Goal: Task Accomplishment & Management: Complete application form

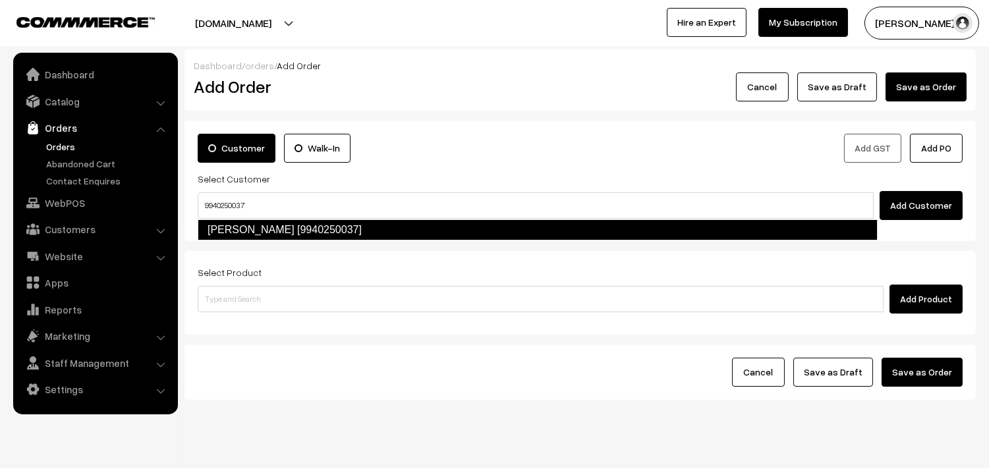
click at [293, 225] on link "Suguna Nilakantan [9940250037]" at bounding box center [538, 229] width 680 height 21
type input "9940250037"
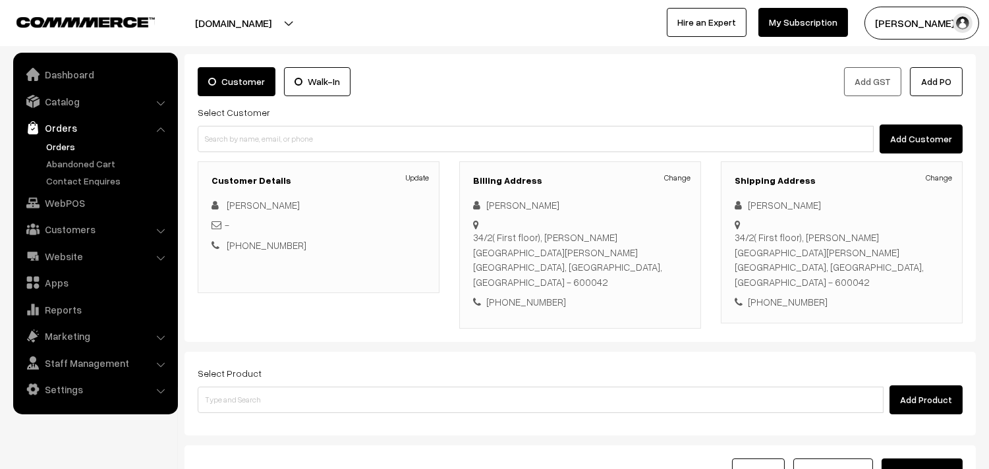
scroll to position [179, 0]
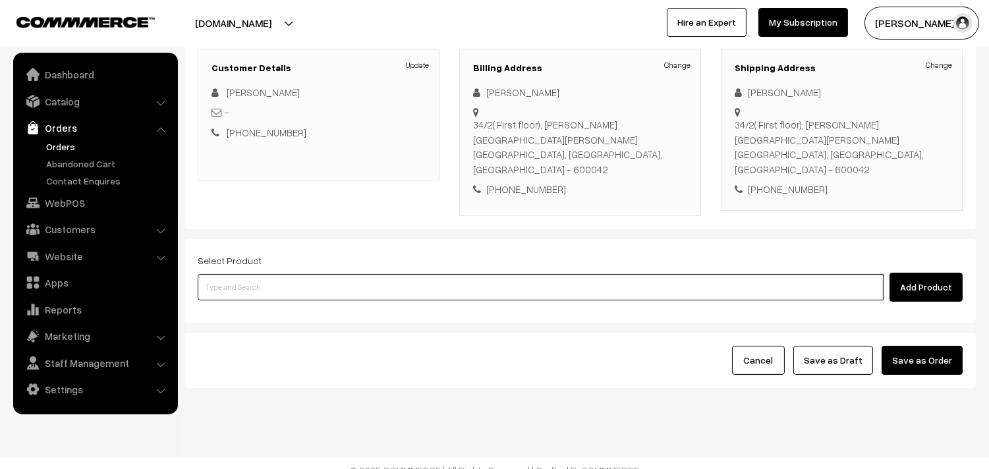
click at [287, 274] on input at bounding box center [541, 287] width 686 height 26
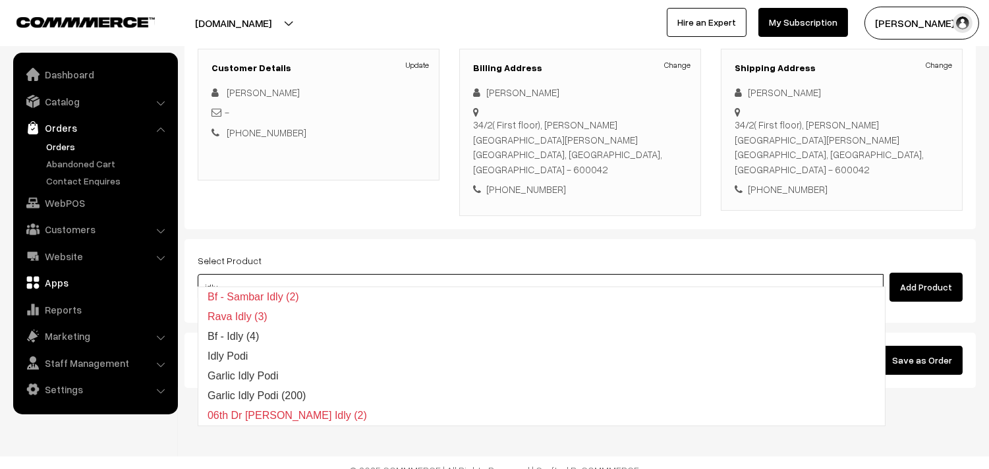
drag, startPoint x: 251, startPoint y: 275, endPoint x: 123, endPoint y: 221, distance: 139.4
click at [130, 265] on body "Thank you for showing interest. Our team will call you shortly. Close annamfood…" at bounding box center [494, 152] width 989 height 663
type input "11th wi"
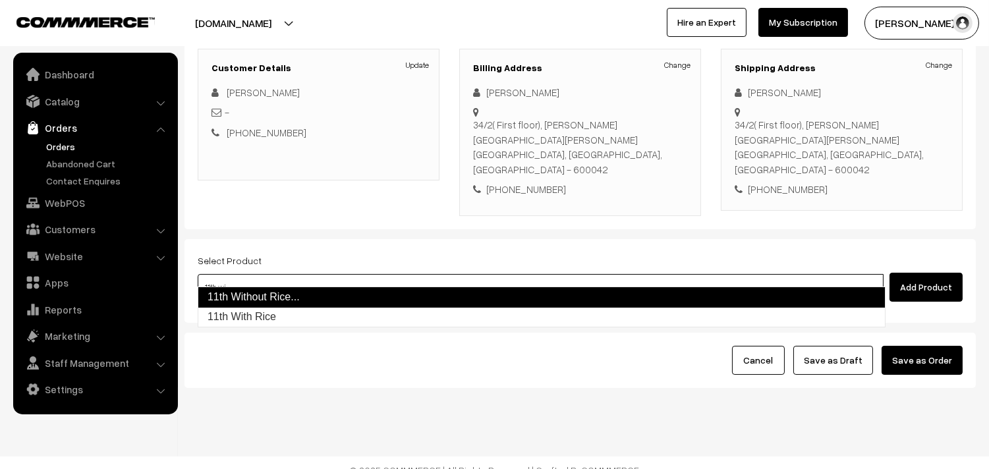
click at [239, 297] on link "11th Without Rice..." at bounding box center [542, 297] width 688 height 21
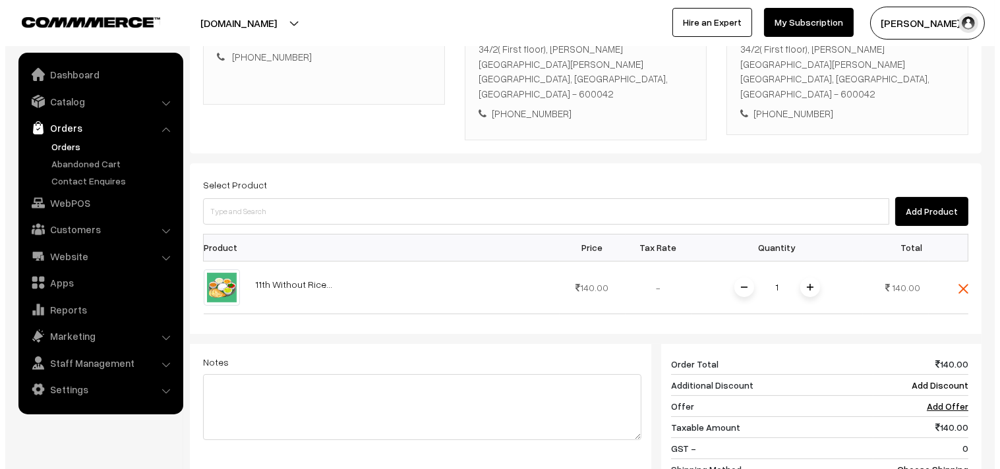
scroll to position [326, 0]
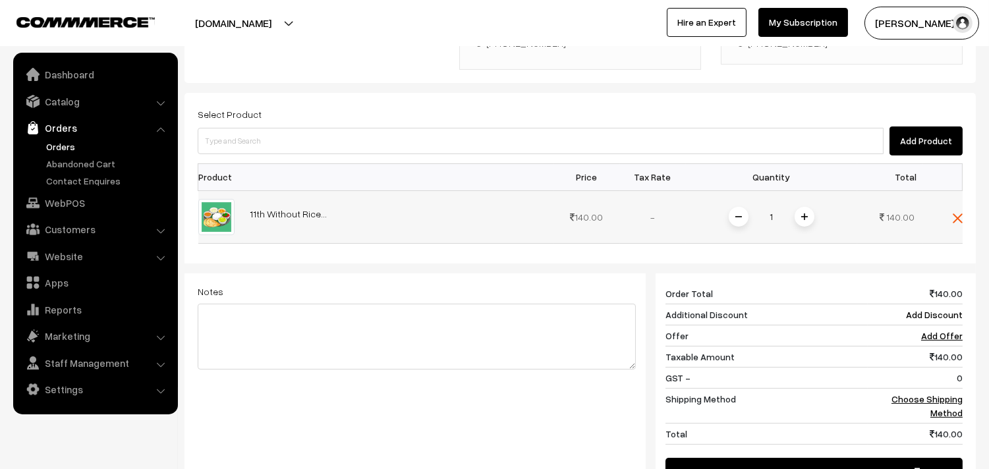
click at [800, 207] on span at bounding box center [805, 217] width 20 height 20
click at [898, 393] on link "Choose Shipping Method" at bounding box center [927, 405] width 71 height 25
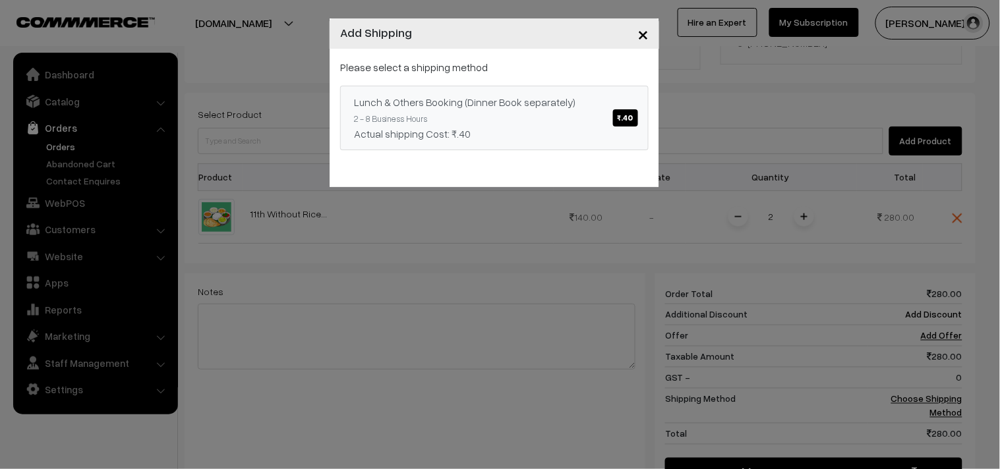
click at [523, 114] on link "Lunch & Others Booking (Dinner Book separately) ₹.40 2 - 8 Business Hours Actua…" at bounding box center [494, 118] width 308 height 65
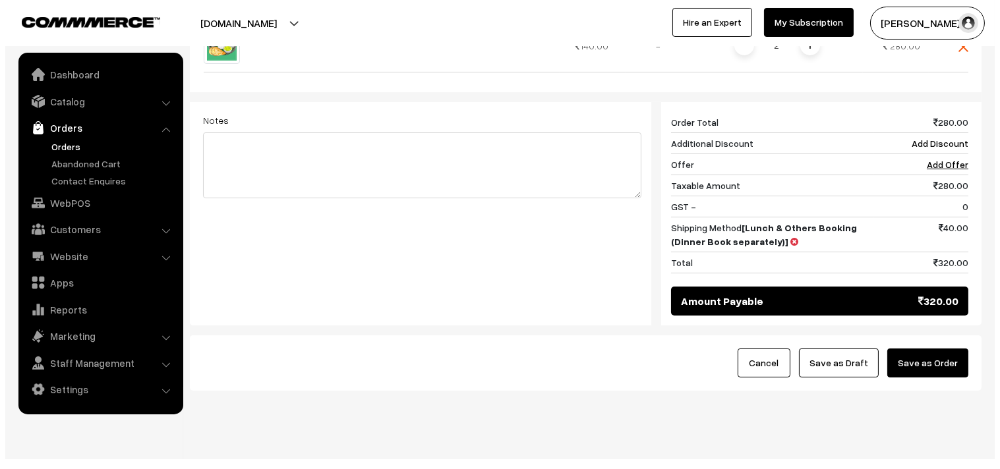
scroll to position [501, 0]
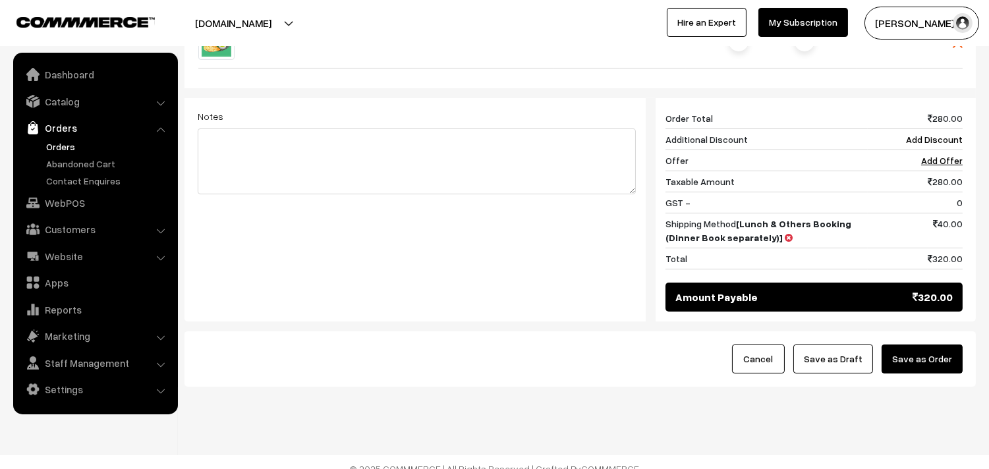
click at [909, 349] on button "Save as Order" at bounding box center [922, 359] width 81 height 29
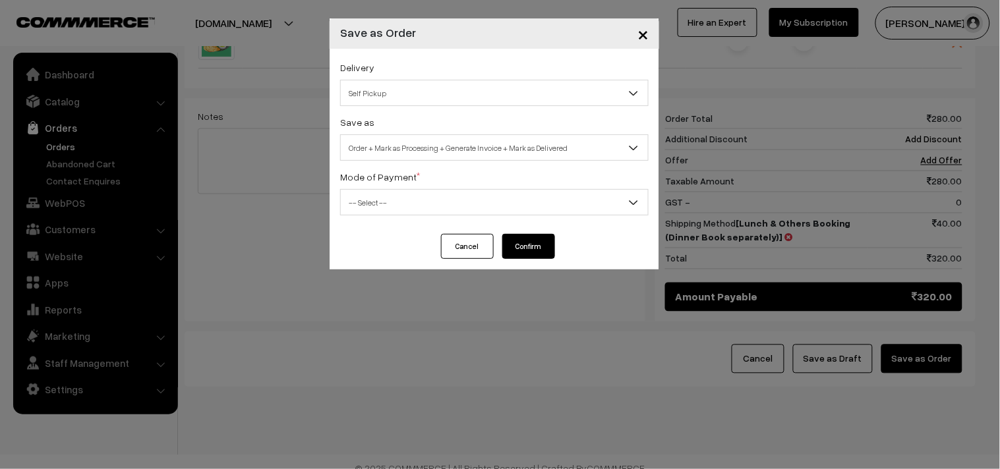
click at [380, 100] on span "Self Pickup" at bounding box center [494, 93] width 307 height 23
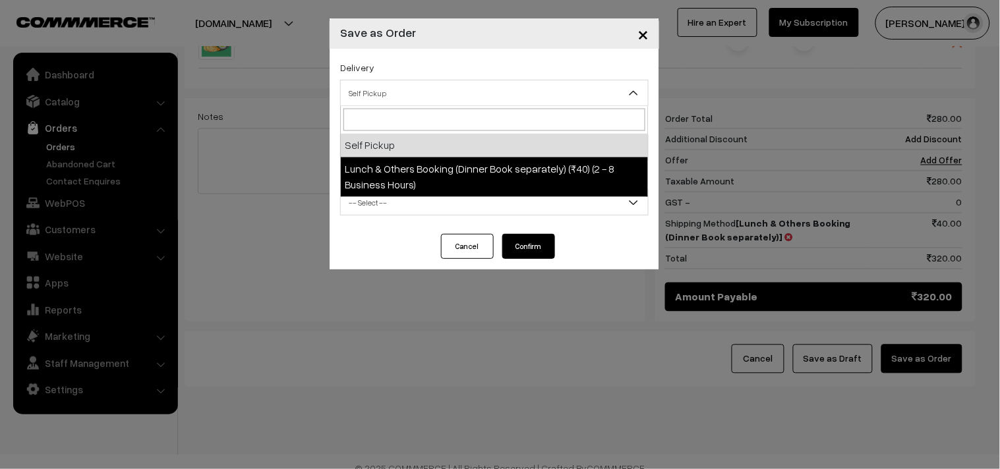
select select "LOB1"
select select "3"
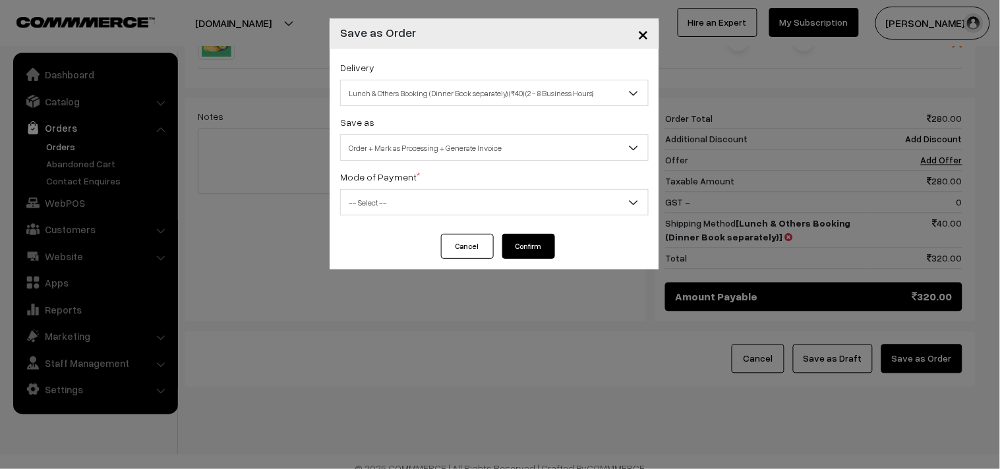
click at [451, 148] on span "Order + Mark as Processing + Generate Invoice" at bounding box center [494, 147] width 307 height 23
click at [391, 205] on span "-- Select --" at bounding box center [494, 202] width 307 height 23
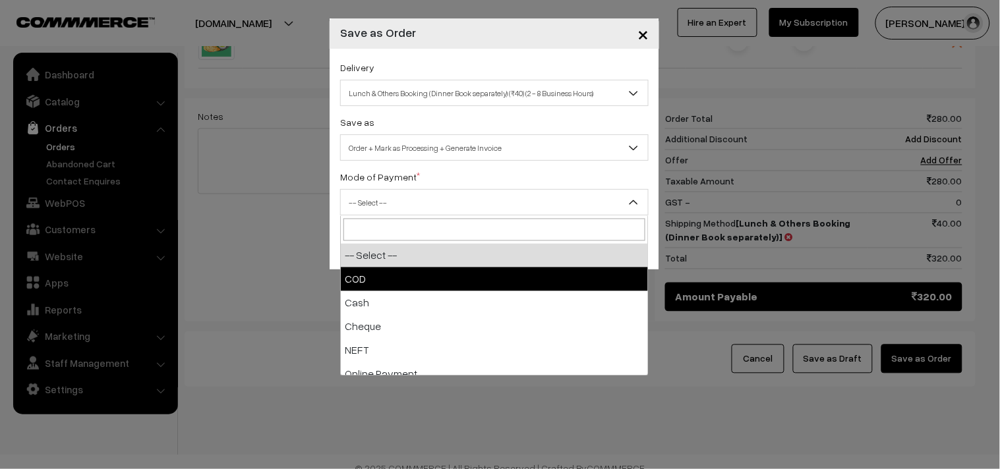
select select "1"
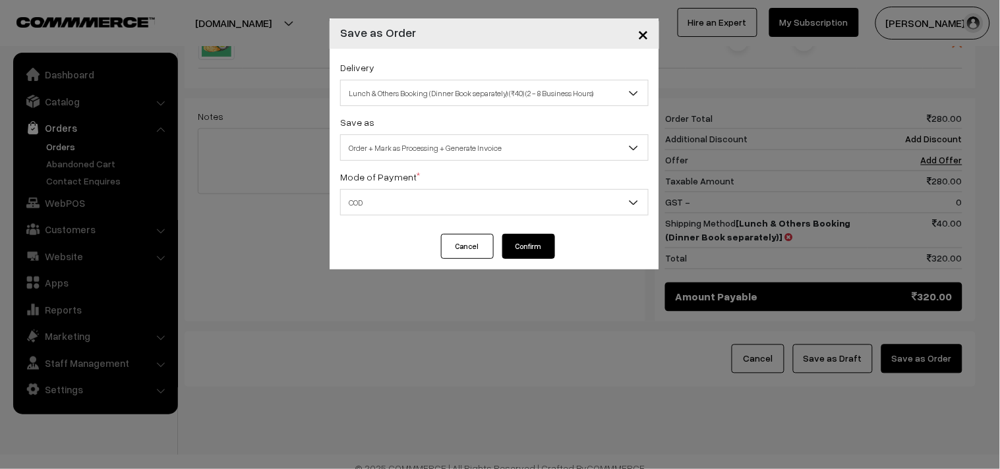
click at [529, 255] on button "Confirm" at bounding box center [528, 246] width 53 height 25
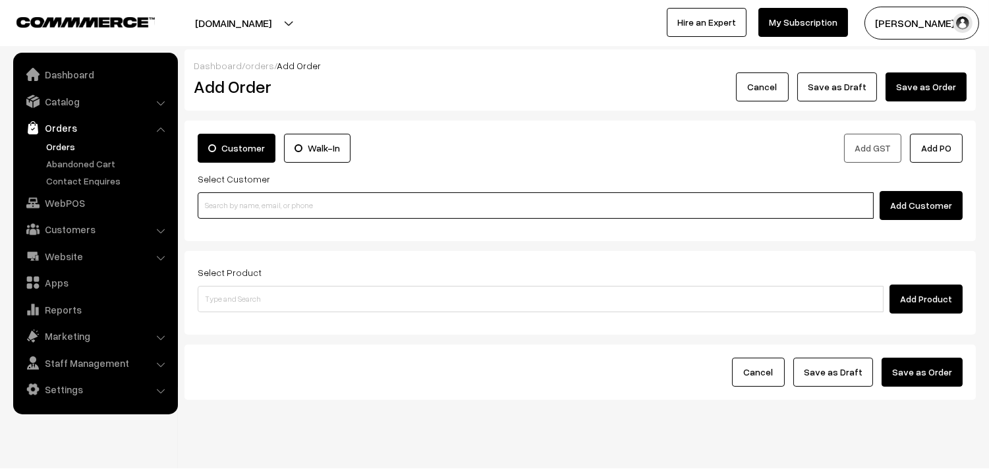
click at [246, 203] on input at bounding box center [536, 205] width 676 height 26
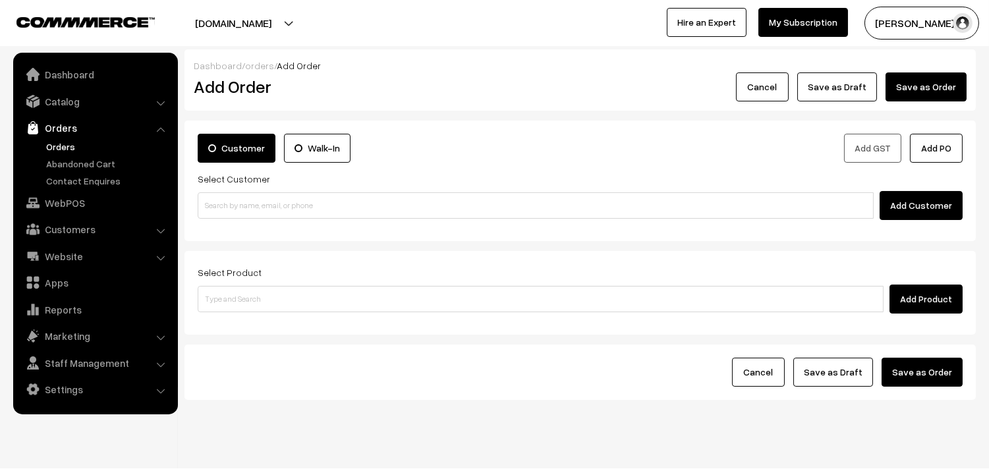
click at [69, 146] on link "Orders" at bounding box center [108, 147] width 130 height 14
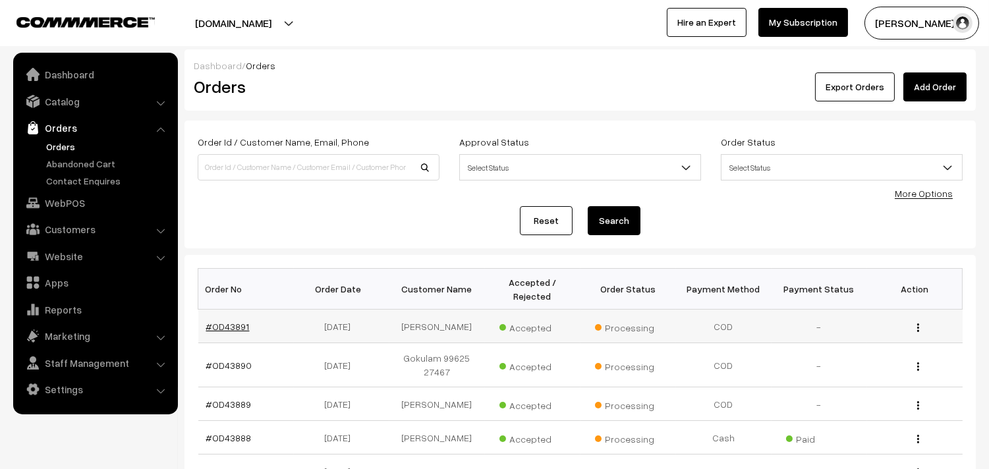
click at [233, 331] on link "#OD43891" at bounding box center [227, 326] width 43 height 11
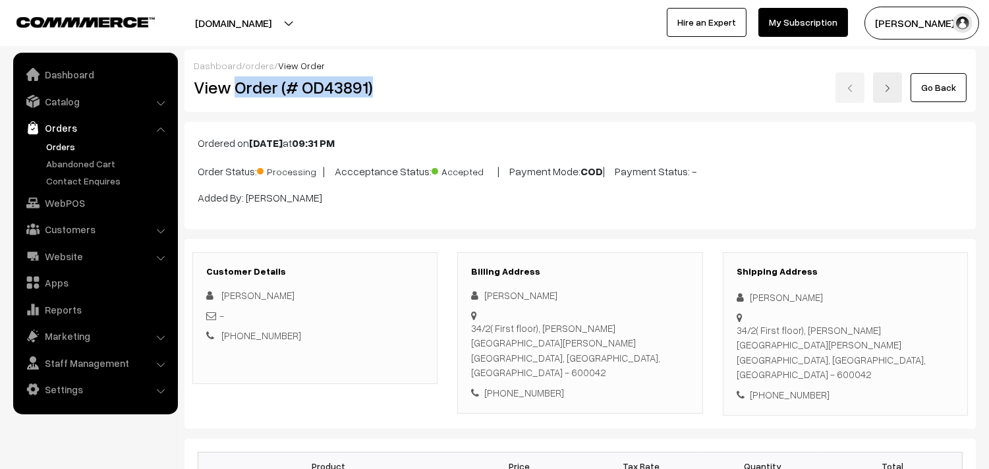
drag, startPoint x: 238, startPoint y: 83, endPoint x: 431, endPoint y: 86, distance: 193.1
click at [431, 86] on h2 "View Order (# OD43891)" at bounding box center [316, 87] width 244 height 20
copy h2 "Order (# OD43891)"
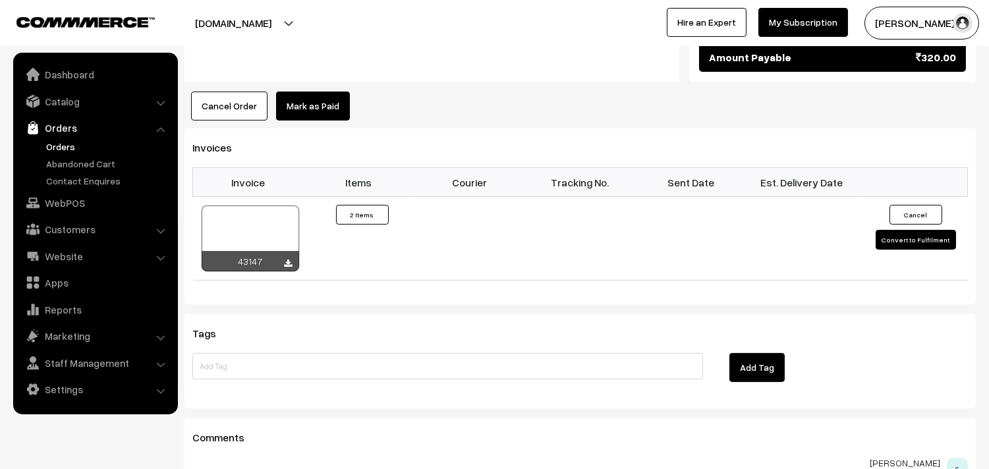
scroll to position [805, 0]
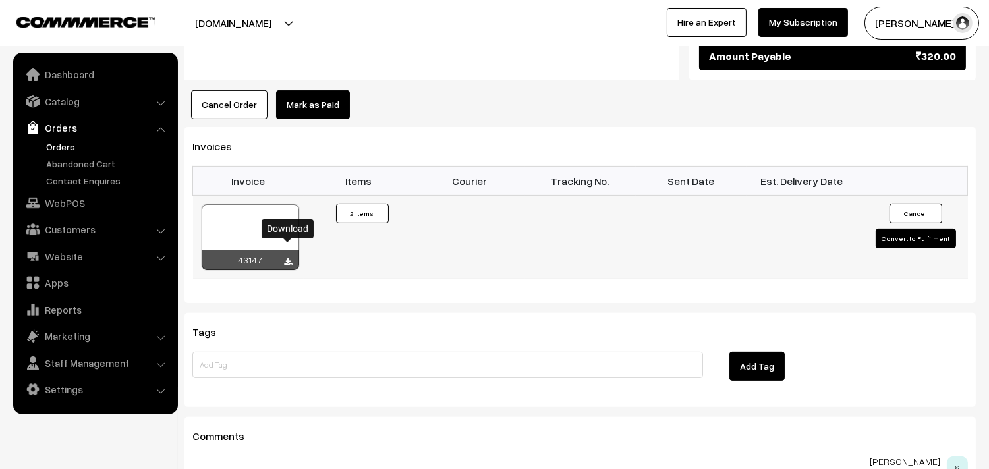
click at [292, 258] on icon at bounding box center [289, 262] width 8 height 9
click at [108, 205] on link "WebPOS" at bounding box center [94, 203] width 157 height 24
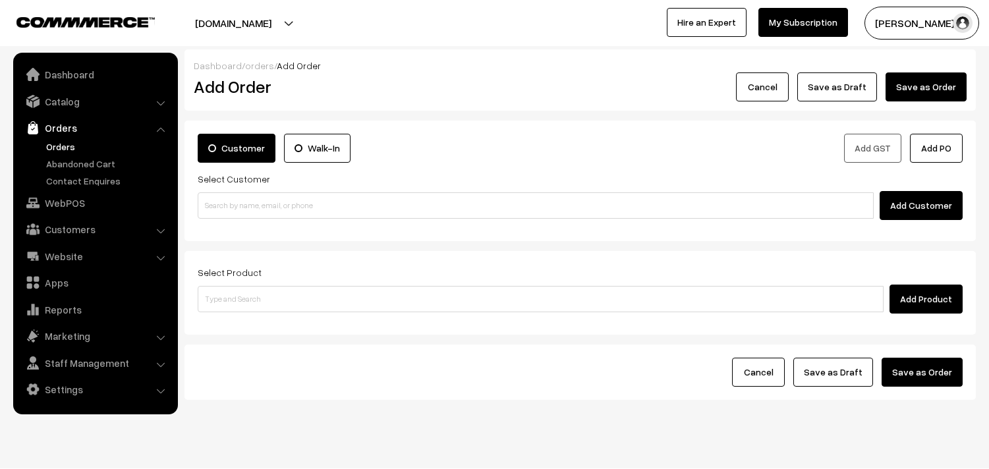
click at [264, 211] on input at bounding box center [536, 205] width 676 height 26
click at [226, 196] on input "96861 99443" at bounding box center [536, 205] width 676 height 26
type input "9686199443"
click at [101, 201] on link "WebPOS" at bounding box center [94, 203] width 157 height 24
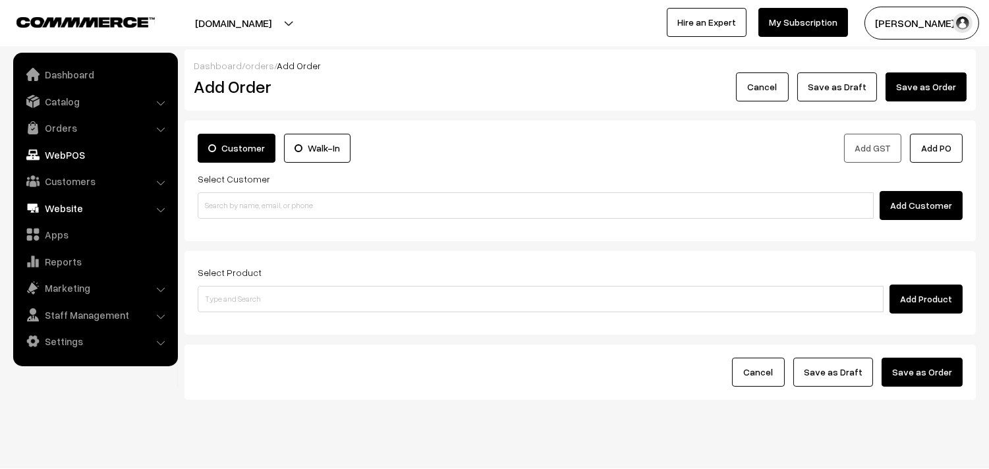
click at [95, 217] on link "Website" at bounding box center [94, 208] width 157 height 24
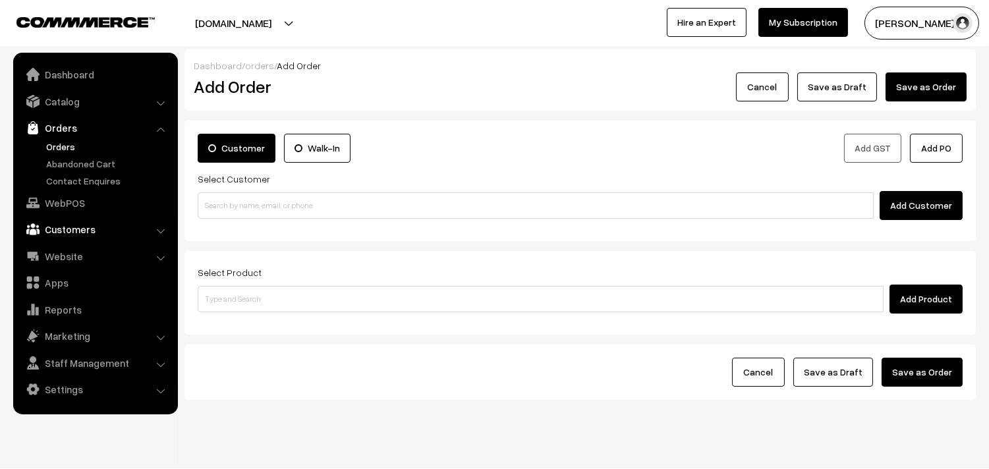
click at [72, 226] on link "Customers" at bounding box center [94, 229] width 157 height 24
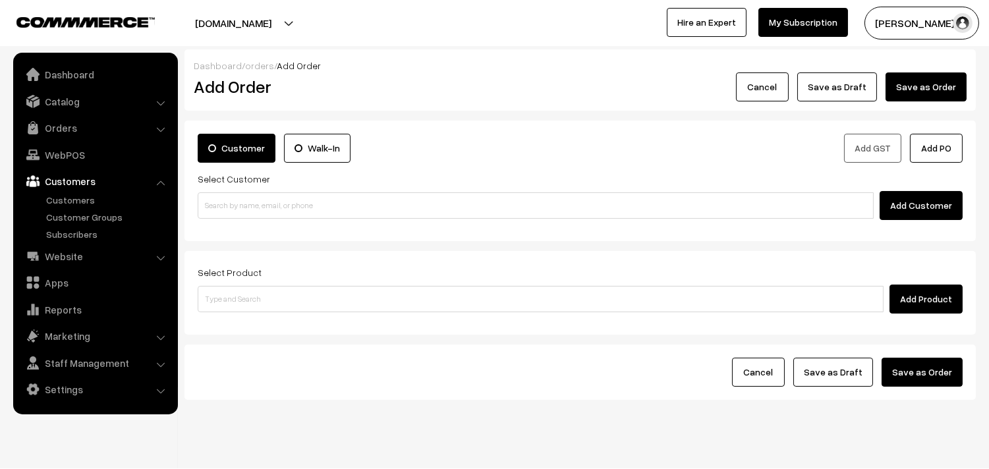
click at [78, 192] on link "Customers" at bounding box center [94, 181] width 157 height 24
click at [47, 196] on link "Customers" at bounding box center [108, 200] width 130 height 14
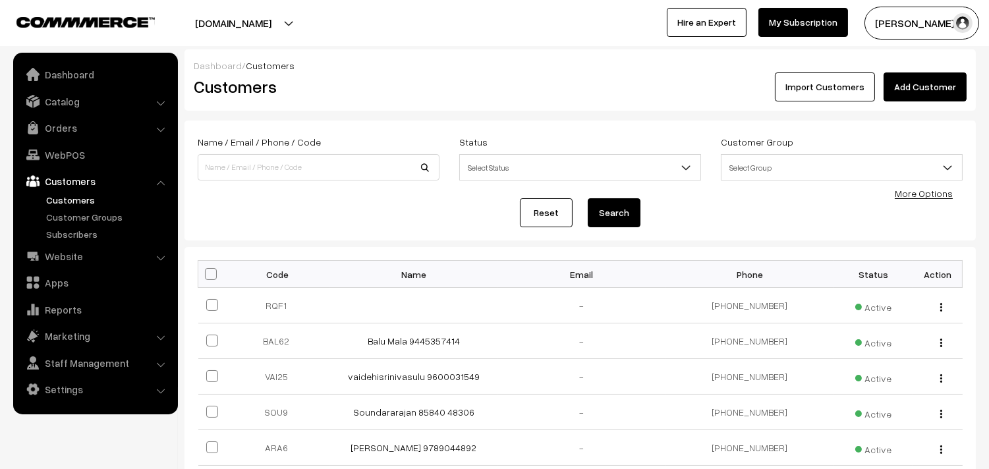
click at [923, 82] on link "Add Customer" at bounding box center [925, 86] width 83 height 29
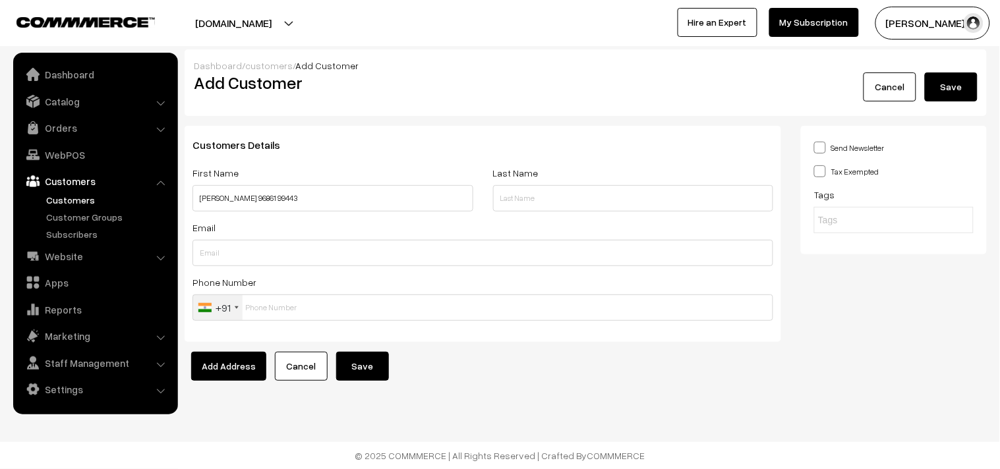
type input "Subha 96861 99443"
click at [253, 311] on input "text" at bounding box center [482, 308] width 581 height 26
paste input "96861 9944"
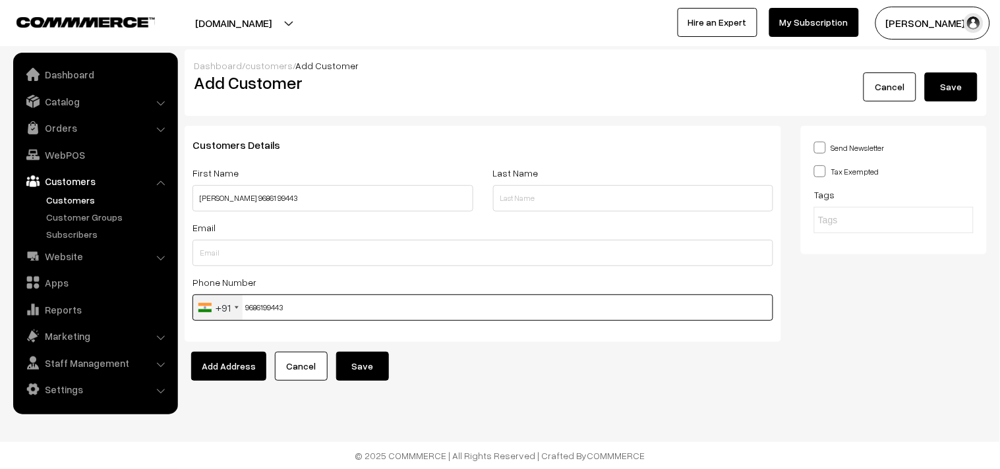
type input "9686199443"
click at [364, 364] on button "Save" at bounding box center [362, 366] width 53 height 29
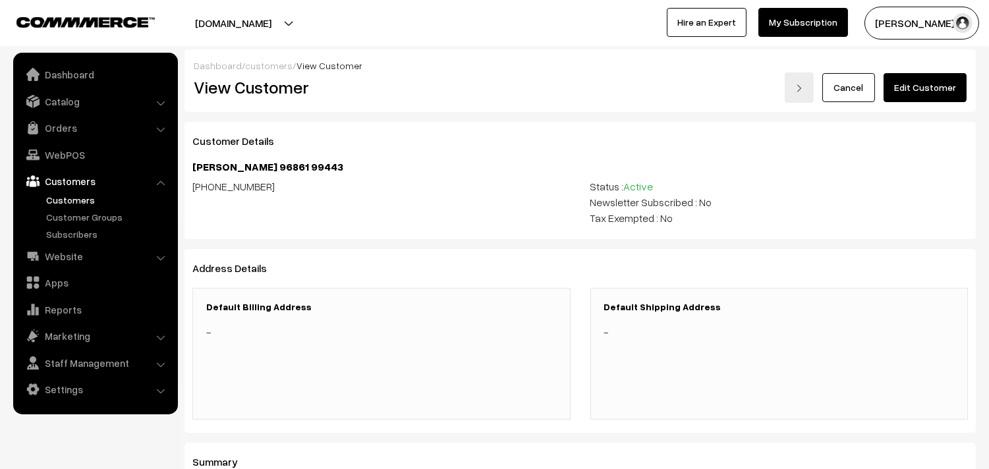
click at [913, 86] on link "Edit Customer" at bounding box center [925, 87] width 83 height 29
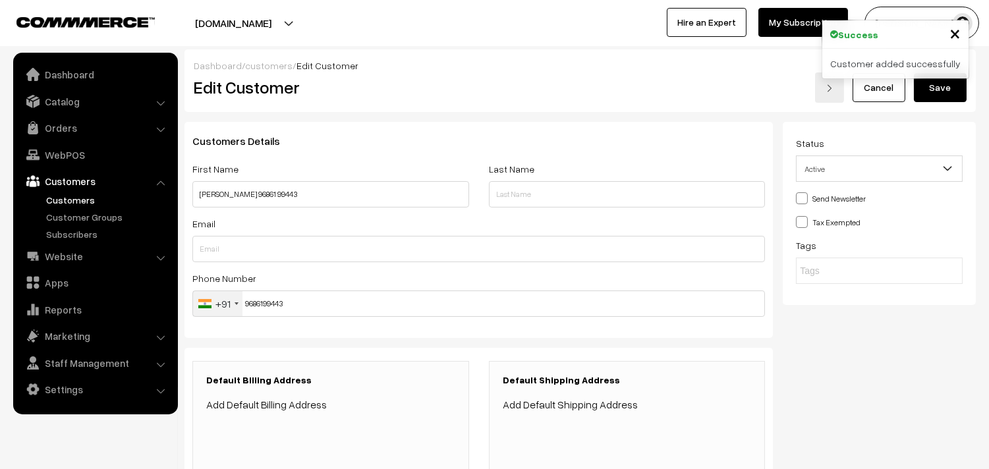
click at [304, 400] on link "Add Default Billing Address" at bounding box center [266, 404] width 121 height 13
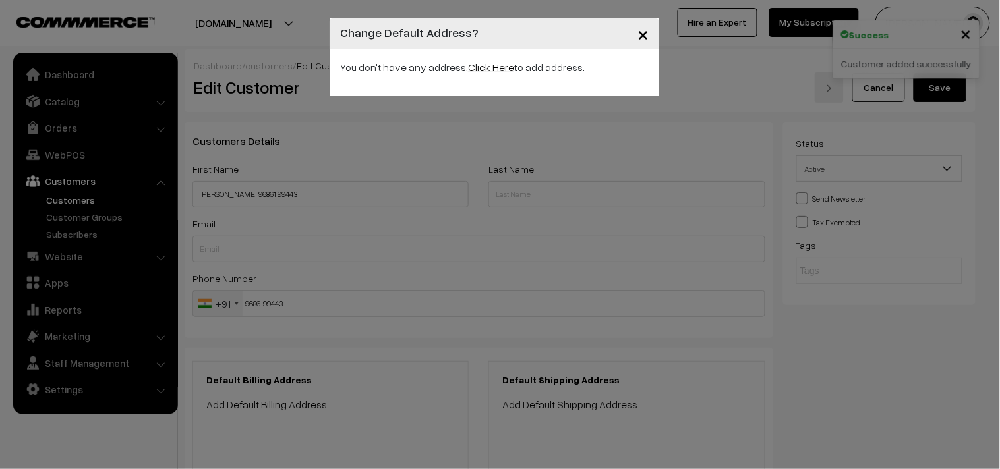
click at [494, 70] on link "Click Here" at bounding box center [491, 67] width 46 height 13
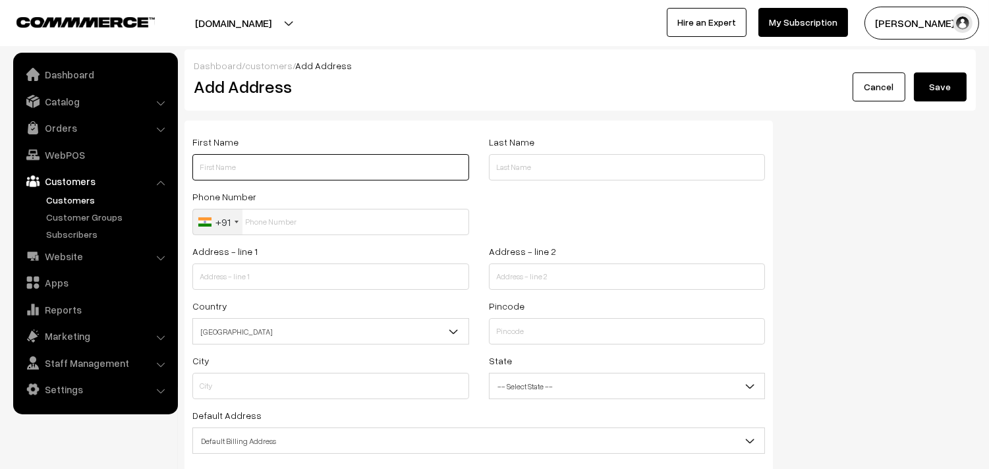
click at [277, 163] on input "text" at bounding box center [330, 167] width 277 height 26
type input "s"
paste input "96861 99443"
type input "[PERSON_NAME] 96861 99443"
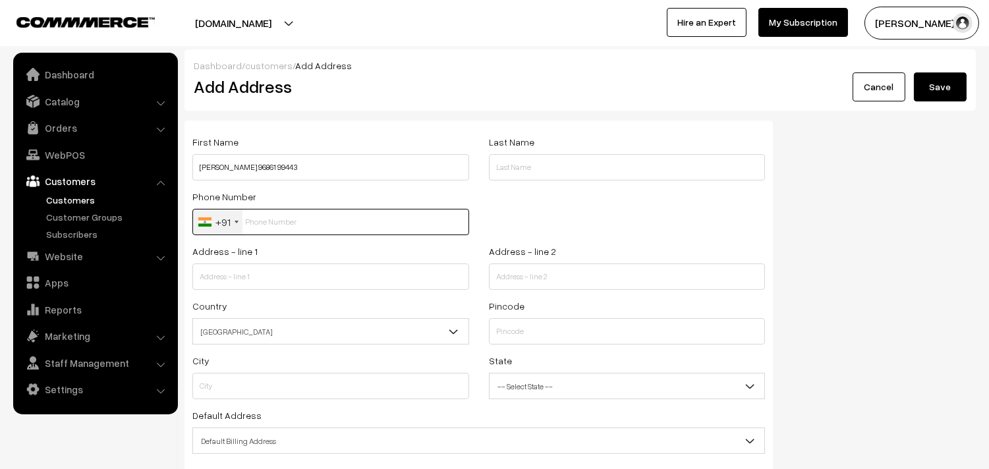
click at [273, 221] on input "text" at bounding box center [330, 222] width 277 height 26
paste input "96861 9944"
type input "9686199443"
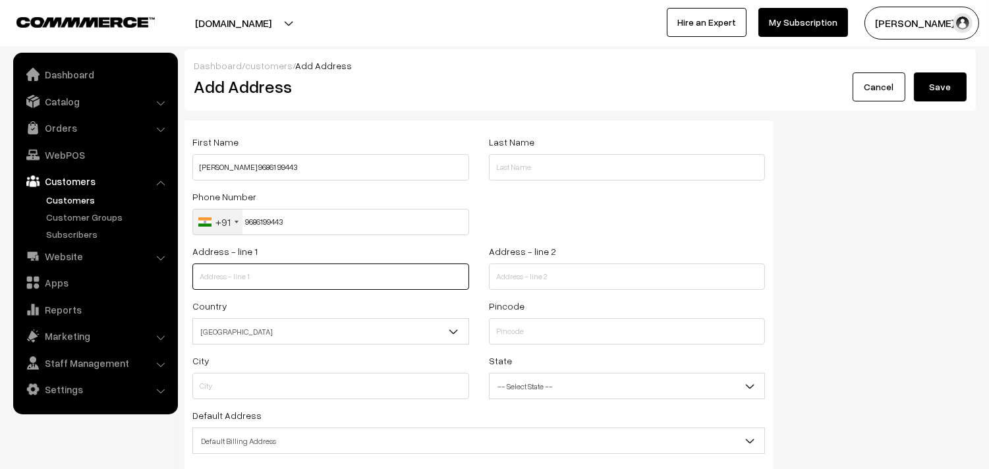
click at [293, 273] on input "text" at bounding box center [330, 277] width 277 height 26
paste input "6/3 Anthu street, Santhome Chennai 4"
drag, startPoint x: 373, startPoint y: 277, endPoint x: 306, endPoint y: 267, distance: 67.9
click at [293, 274] on input "6/3 Anthu street, Santhome Chennai 4" at bounding box center [330, 277] width 277 height 26
type input "[STREET_ADDRESS]"
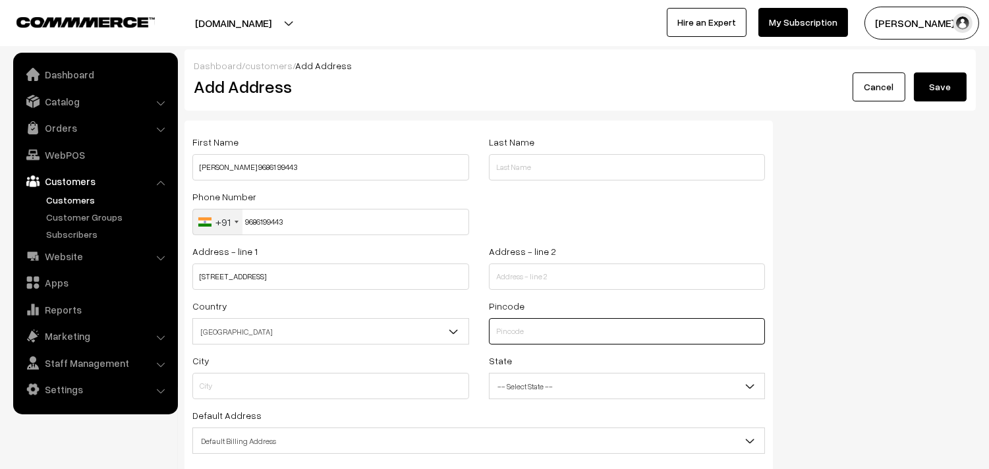
type input "5"
type input "600004"
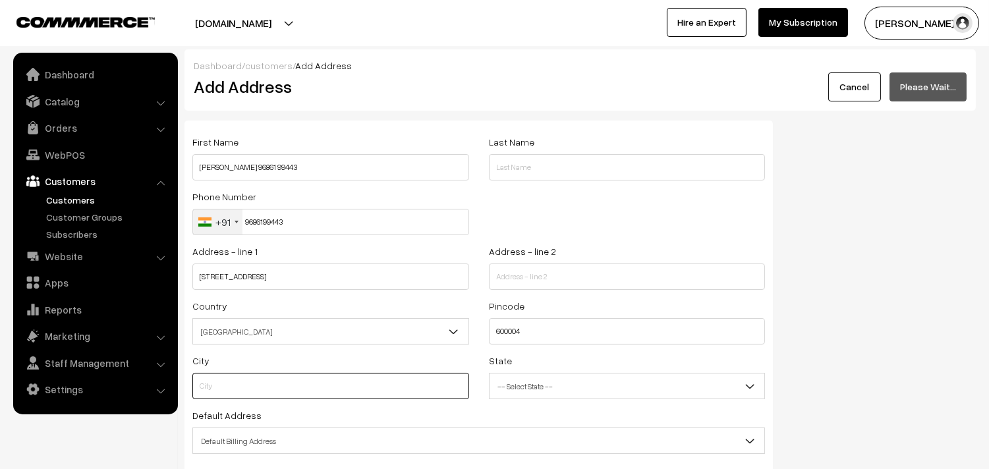
type input "Chennai"
select select "Tamil Nadu"
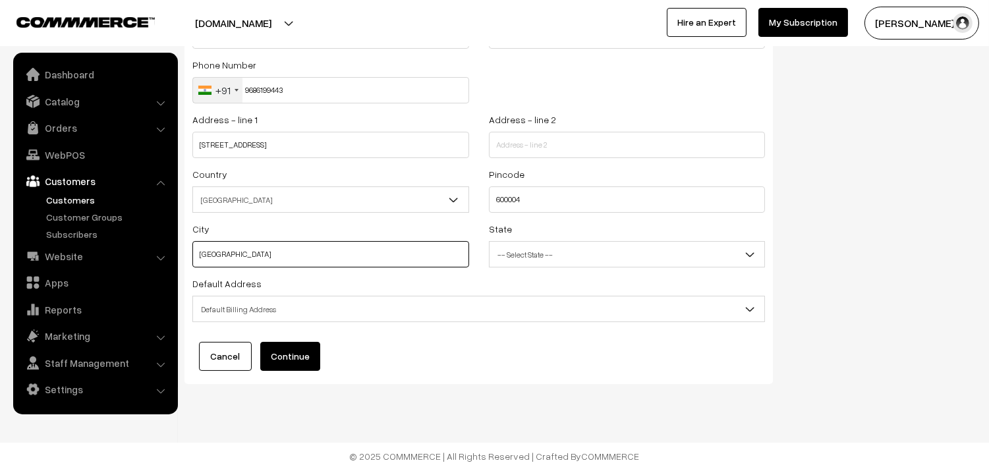
scroll to position [133, 0]
click at [260, 315] on span "Default Billing Address" at bounding box center [478, 308] width 571 height 23
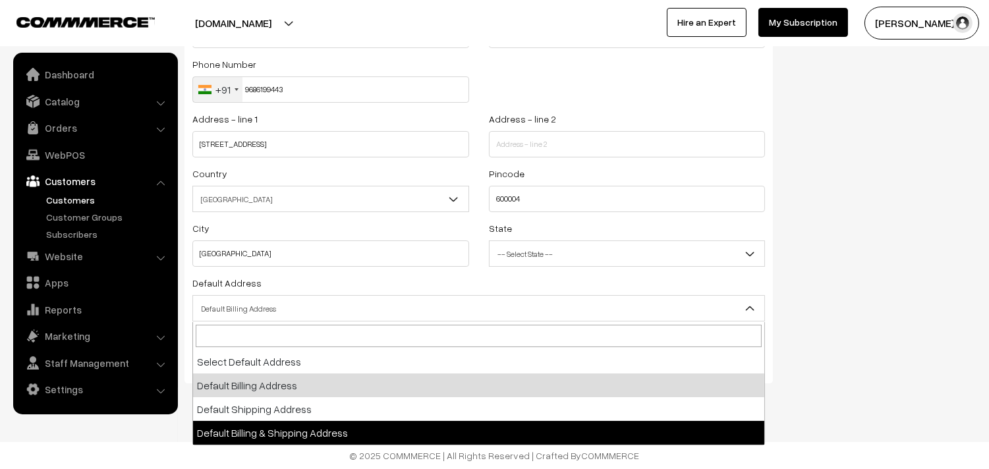
select select "3"
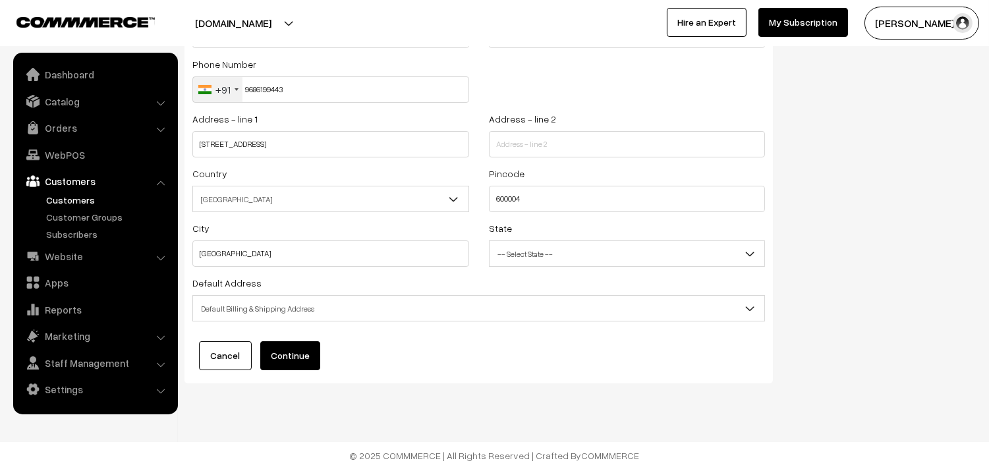
click at [291, 387] on div "First Name Subha 96861 99443 Last Name Phone Number +91 United States +1 United…" at bounding box center [479, 190] width 608 height 405
click at [297, 361] on button "Continue" at bounding box center [290, 355] width 60 height 29
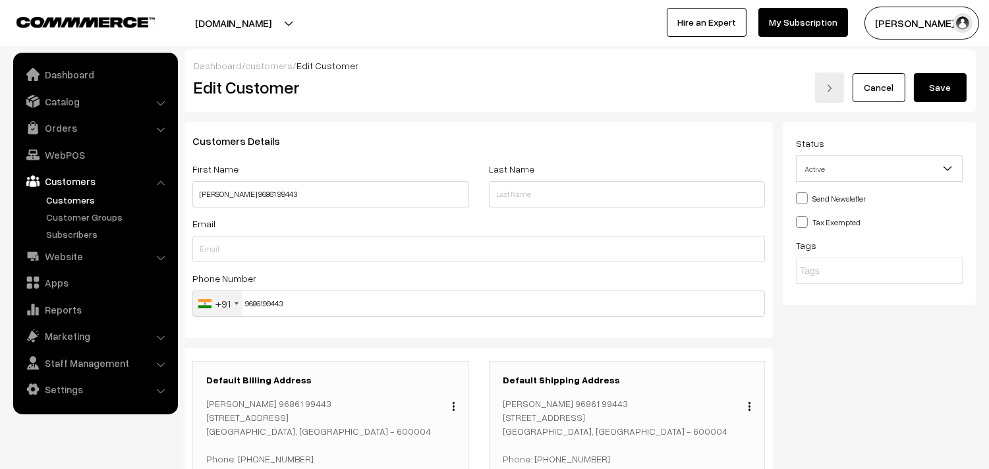
click at [938, 101] on button "Save" at bounding box center [940, 87] width 53 height 29
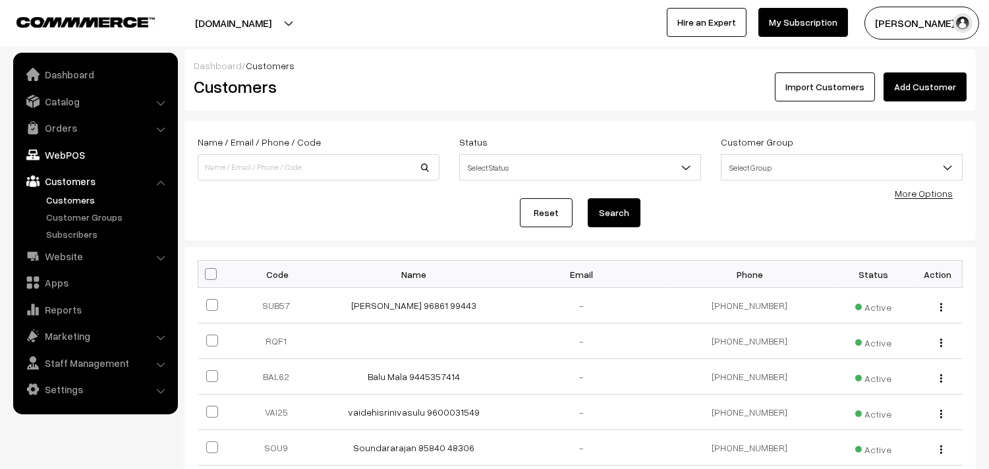
click at [68, 159] on link "WebPOS" at bounding box center [94, 155] width 157 height 24
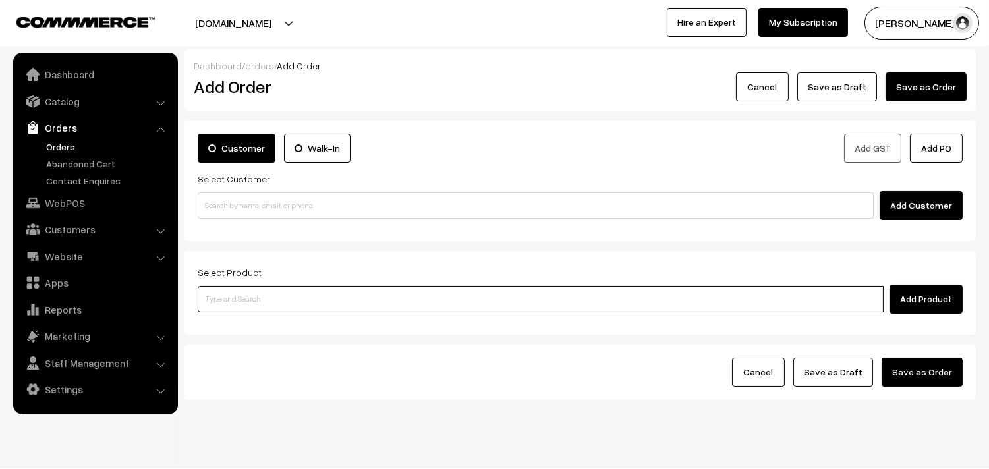
click at [281, 303] on input at bounding box center [541, 299] width 686 height 26
paste input "96861 99443"
type input "96861 99443"
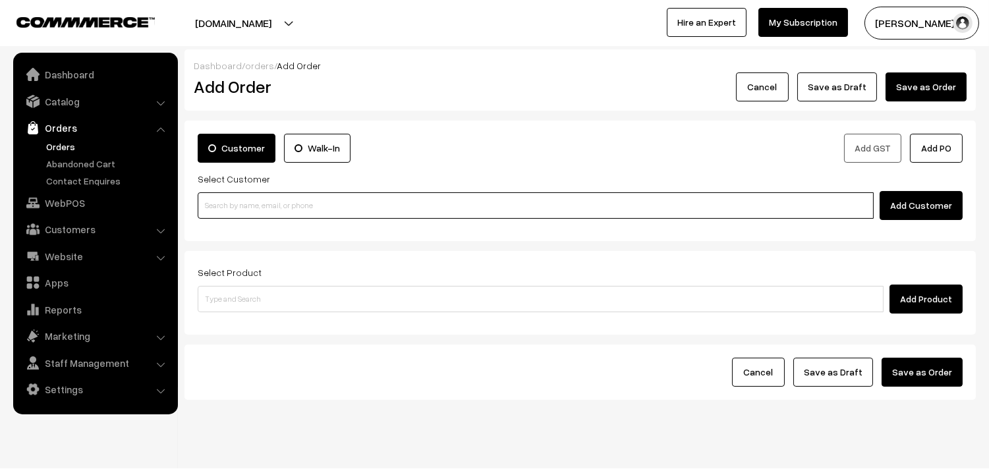
click at [252, 203] on input at bounding box center [536, 205] width 676 height 26
paste input "96861 99443"
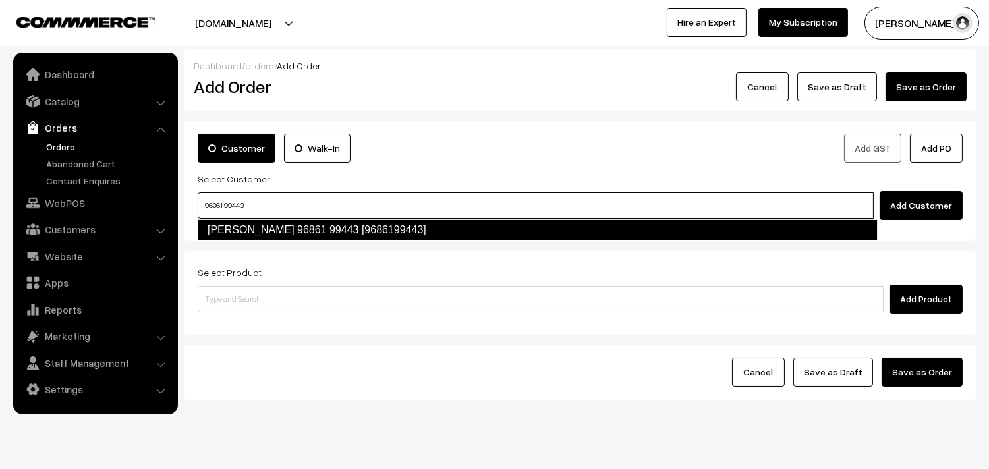
click at [246, 235] on link "Subha 96861 99443 [9686199443]" at bounding box center [538, 229] width 680 height 21
type input "96861 99443"
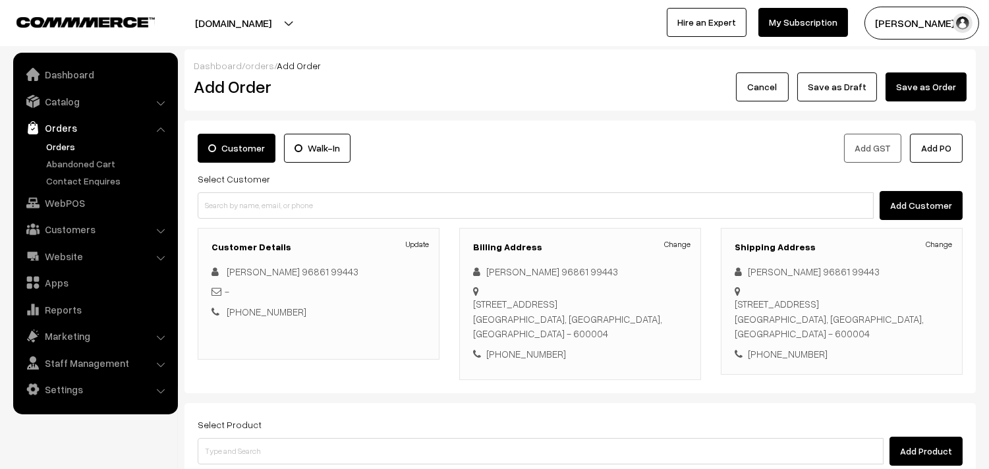
click at [252, 310] on link "+91 9686199443" at bounding box center [267, 312] width 80 height 12
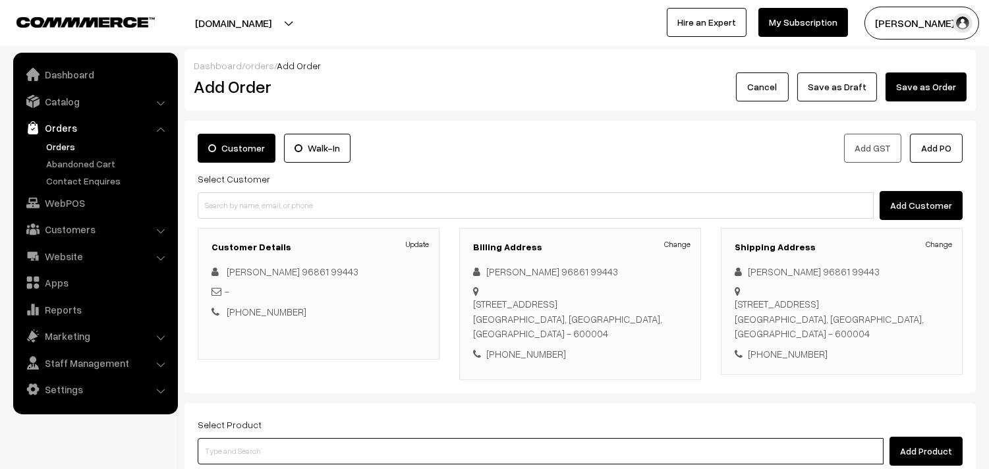
click at [264, 438] on input at bounding box center [541, 451] width 686 height 26
type input "11th with"
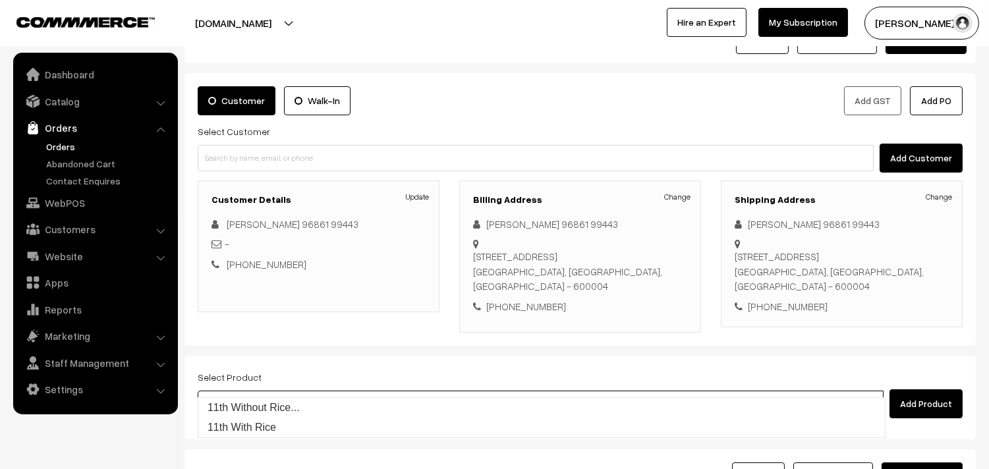
scroll to position [73, 0]
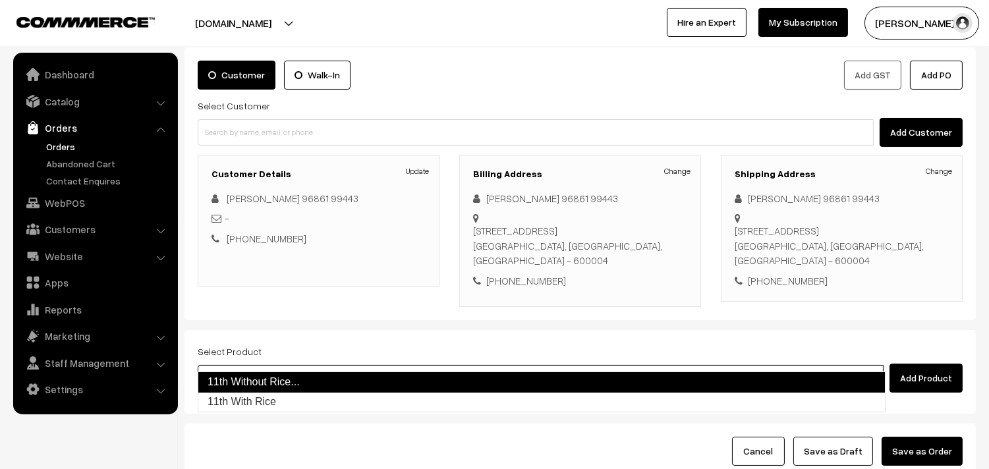
click at [242, 376] on link "11th Without Rice..." at bounding box center [542, 382] width 688 height 21
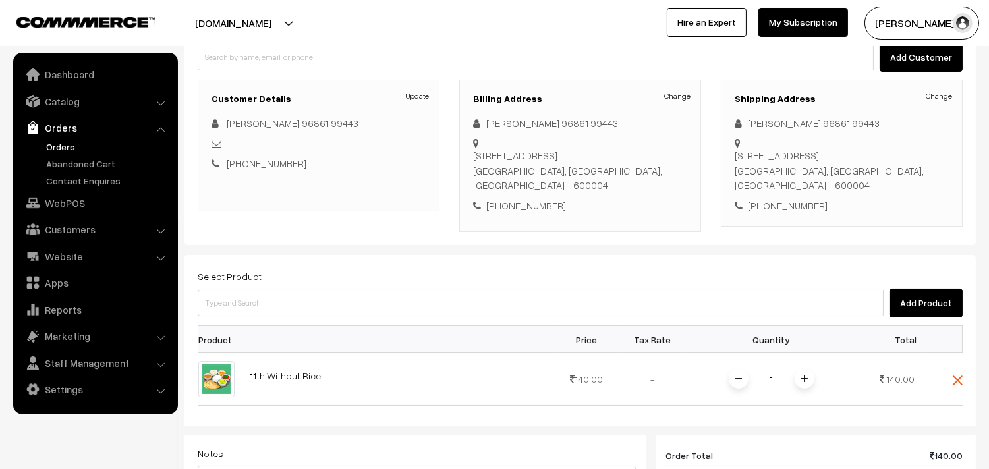
scroll to position [159, 0]
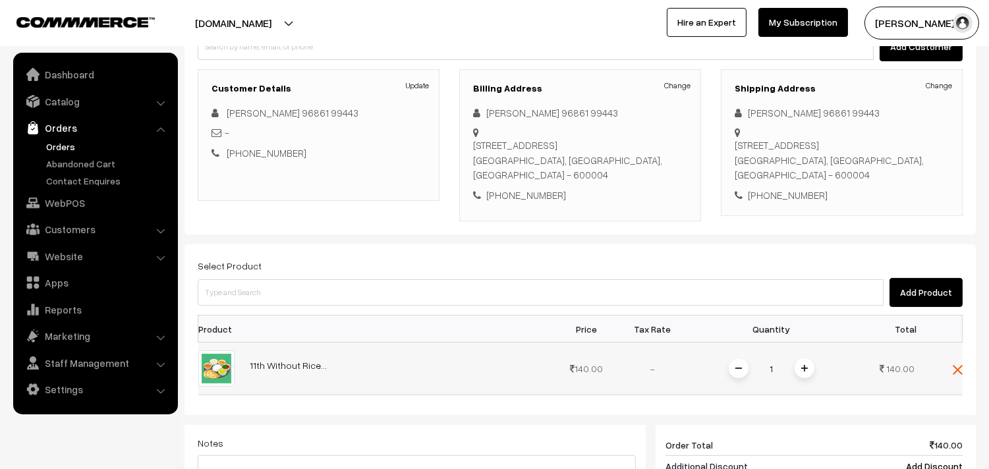
click at [805, 365] on img at bounding box center [804, 368] width 7 height 7
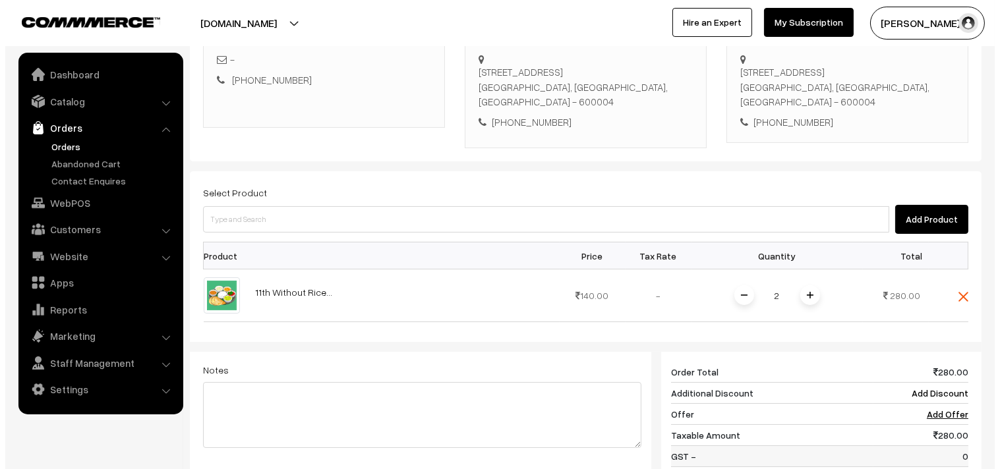
scroll to position [305, 0]
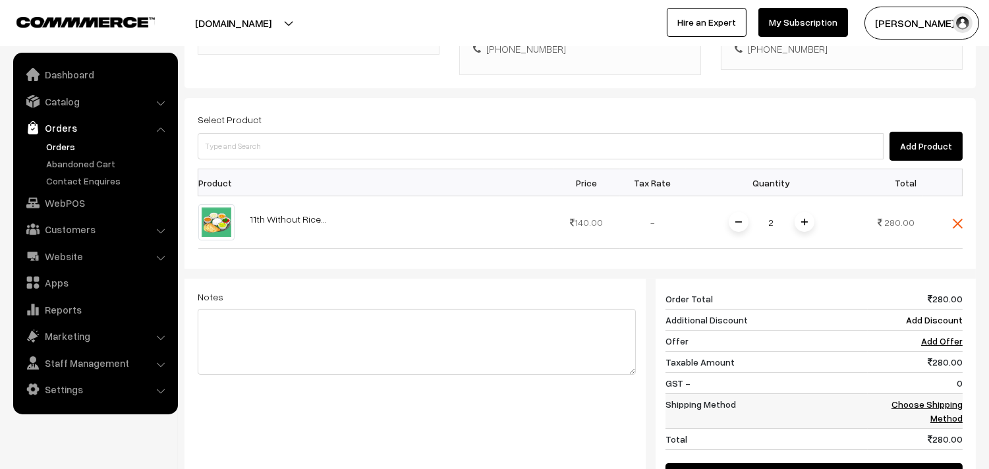
click at [930, 399] on link "Choose Shipping Method" at bounding box center [927, 411] width 71 height 25
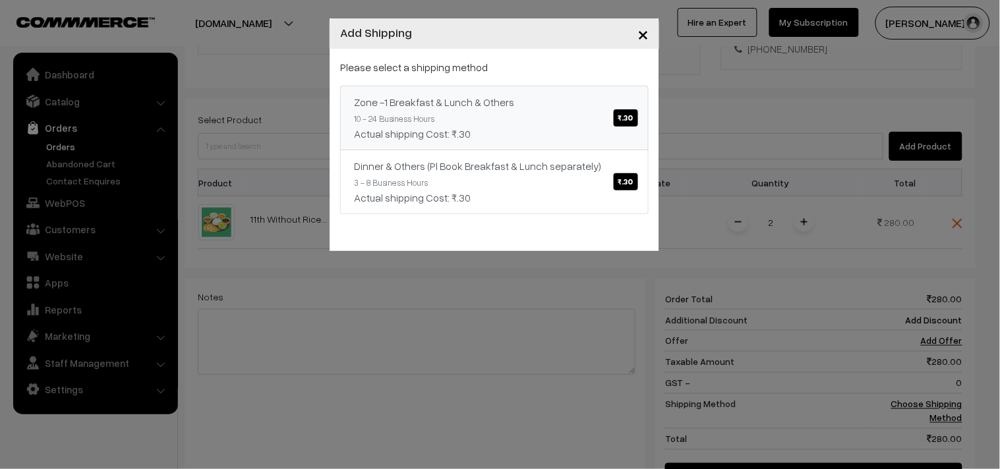
click at [603, 130] on div "Actual shipping Cost: ₹.30" at bounding box center [494, 134] width 281 height 16
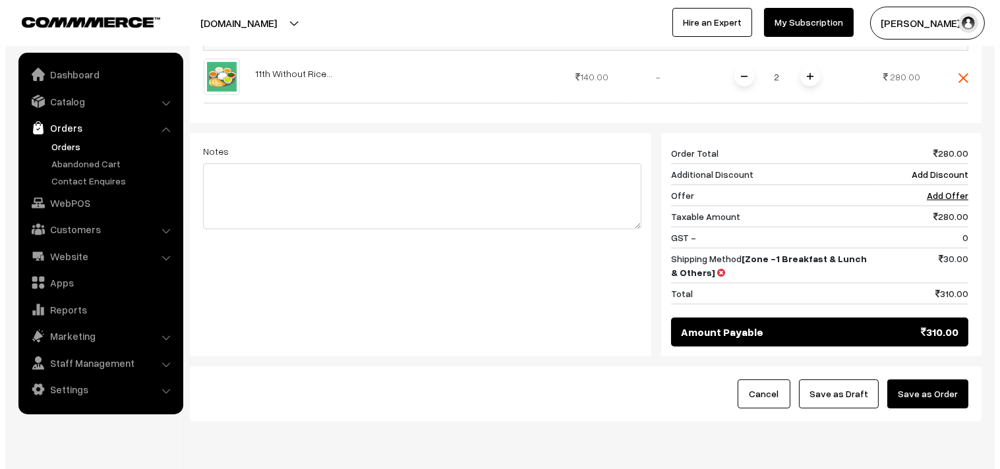
scroll to position [451, 0]
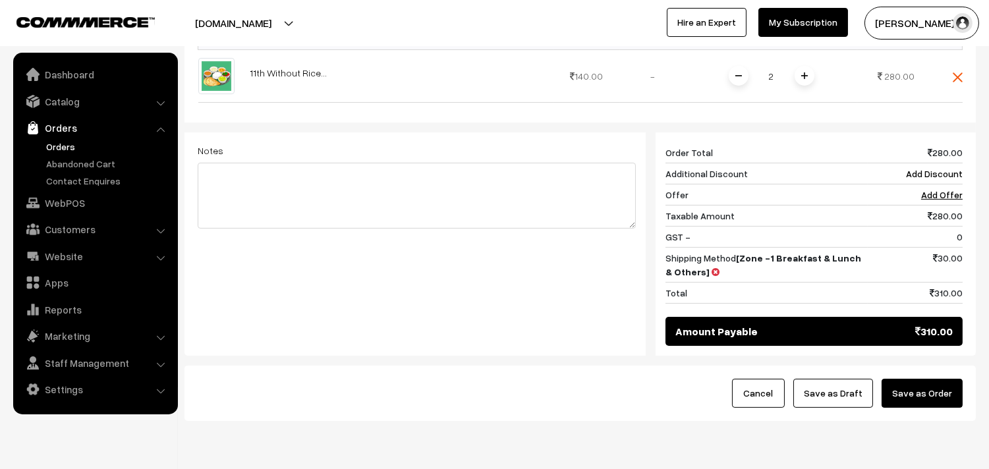
click at [907, 379] on button "Save as Order" at bounding box center [922, 393] width 81 height 29
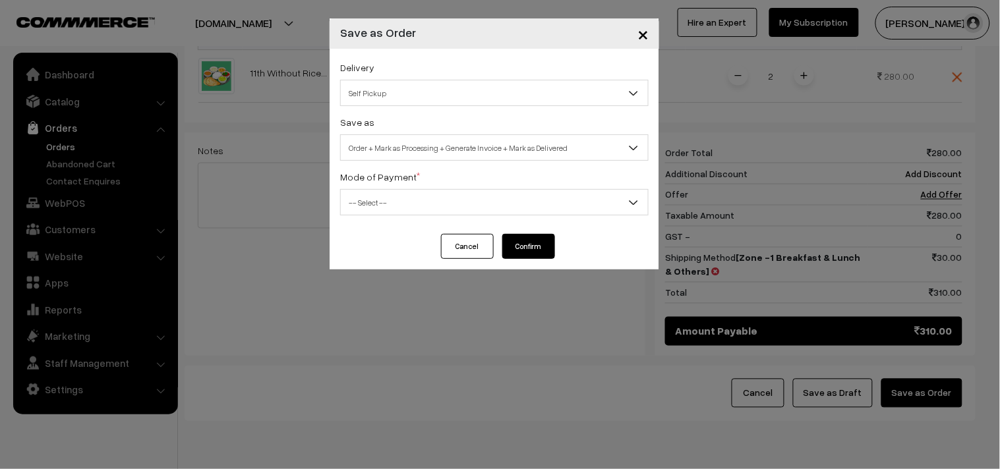
click at [396, 111] on div "Delivery Self Pickup Zone -1 Breakfast & Lunch & Others (₹30) (10 - 24 Business…" at bounding box center [493, 141] width 329 height 185
drag, startPoint x: 393, startPoint y: 93, endPoint x: 387, endPoint y: 99, distance: 8.4
click at [393, 93] on span "Self Pickup" at bounding box center [494, 93] width 307 height 23
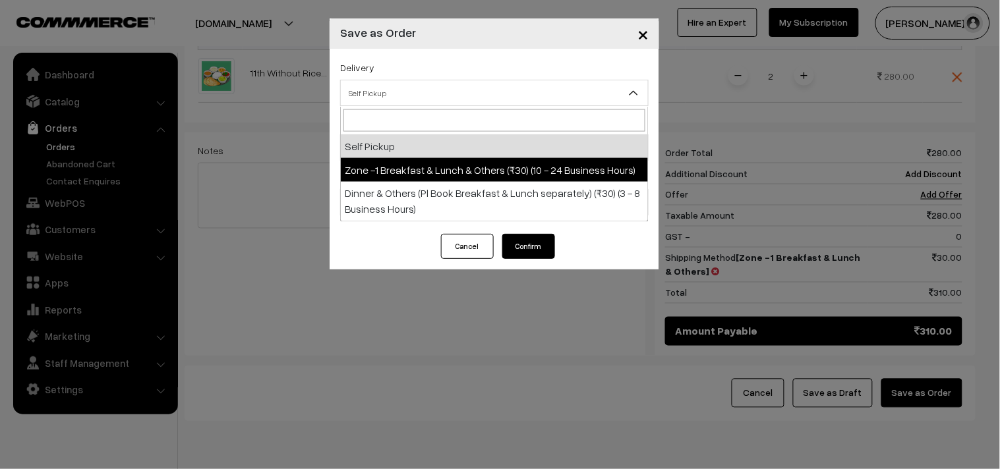
select select "ZON1"
select select "3"
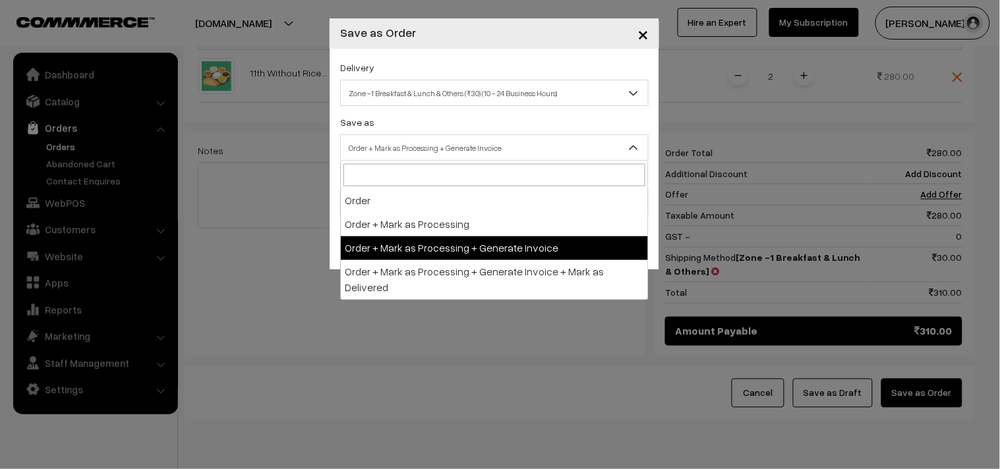
click at [418, 150] on span "Order + Mark as Processing + Generate Invoice" at bounding box center [494, 147] width 307 height 23
drag, startPoint x: 432, startPoint y: 239, endPoint x: 415, endPoint y: 220, distance: 24.7
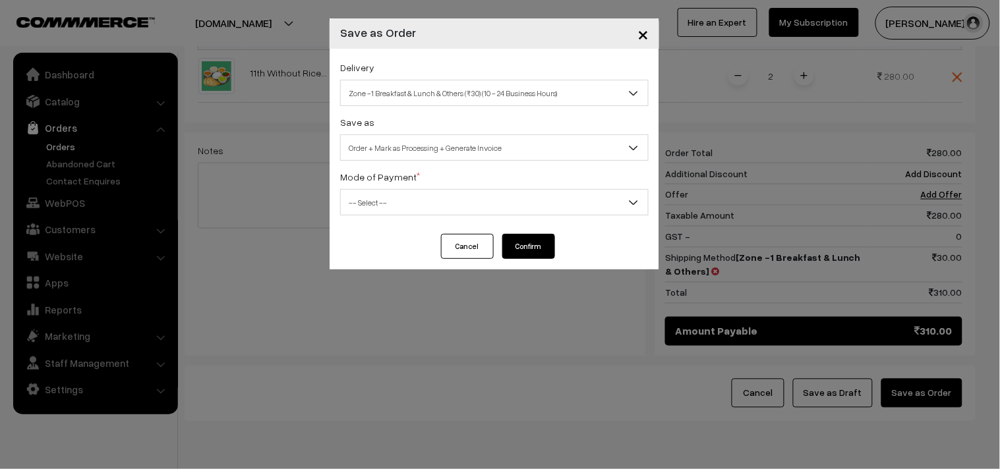
drag, startPoint x: 387, startPoint y: 200, endPoint x: 384, endPoint y: 210, distance: 10.0
click at [386, 200] on span "-- Select --" at bounding box center [494, 202] width 307 height 23
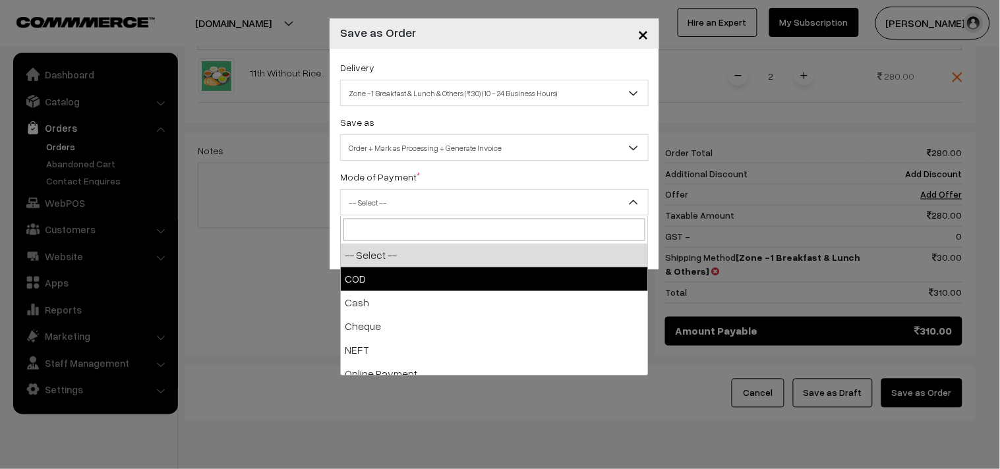
drag, startPoint x: 374, startPoint y: 280, endPoint x: 472, endPoint y: 280, distance: 98.2
select select "1"
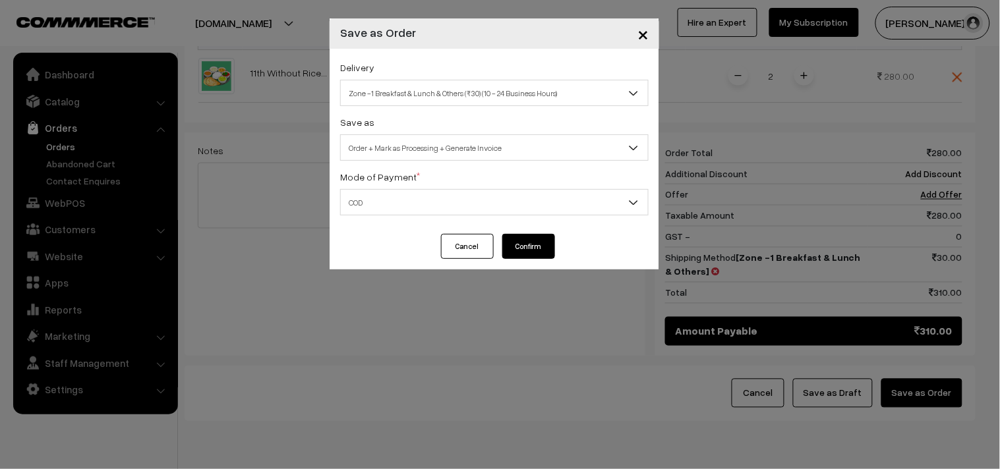
click at [523, 244] on button "Confirm" at bounding box center [528, 246] width 53 height 25
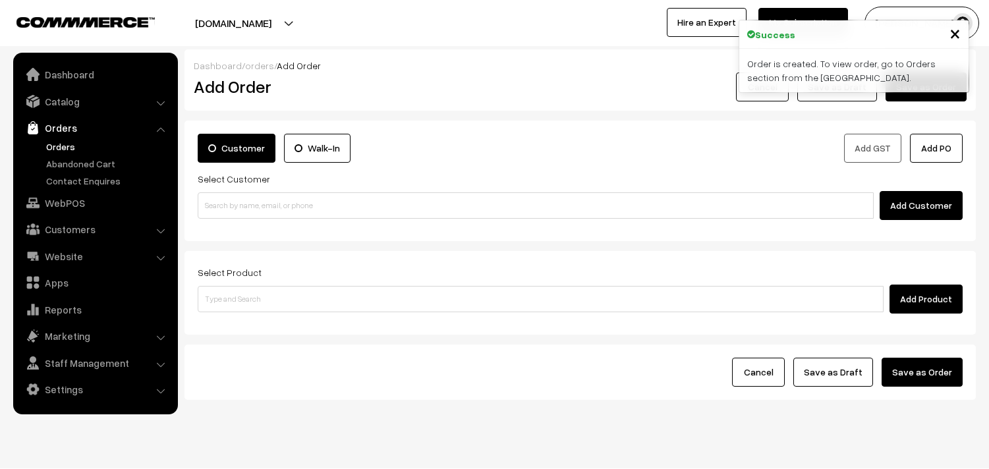
click at [56, 146] on link "Orders" at bounding box center [108, 147] width 130 height 14
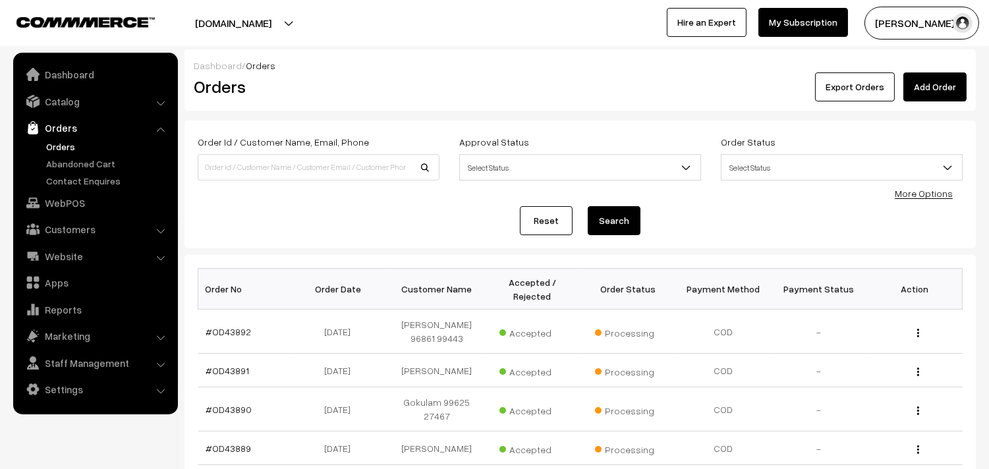
click at [231, 328] on link "#OD43892" at bounding box center [228, 331] width 45 height 11
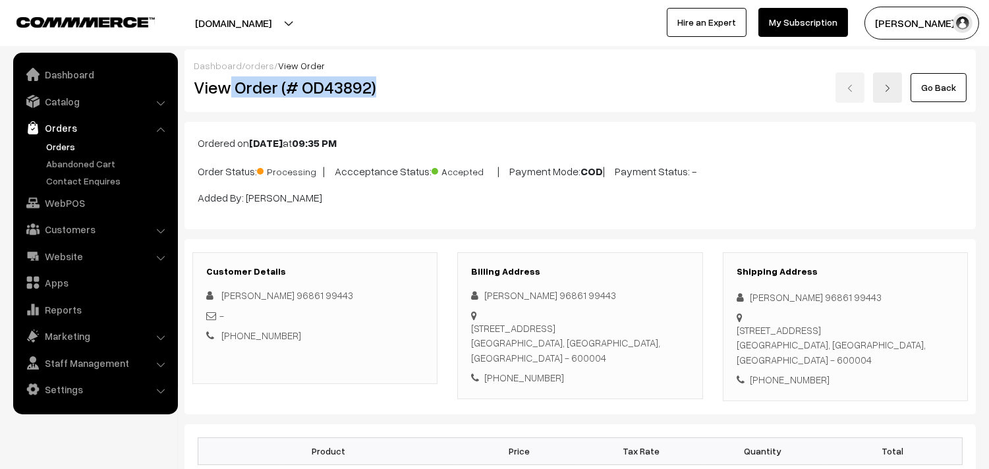
drag, startPoint x: 0, startPoint y: 0, endPoint x: 401, endPoint y: 83, distance: 409.2
click at [401, 83] on h2 "View Order (# OD43892)" at bounding box center [316, 87] width 244 height 20
copy h2 "Order (# OD43892)"
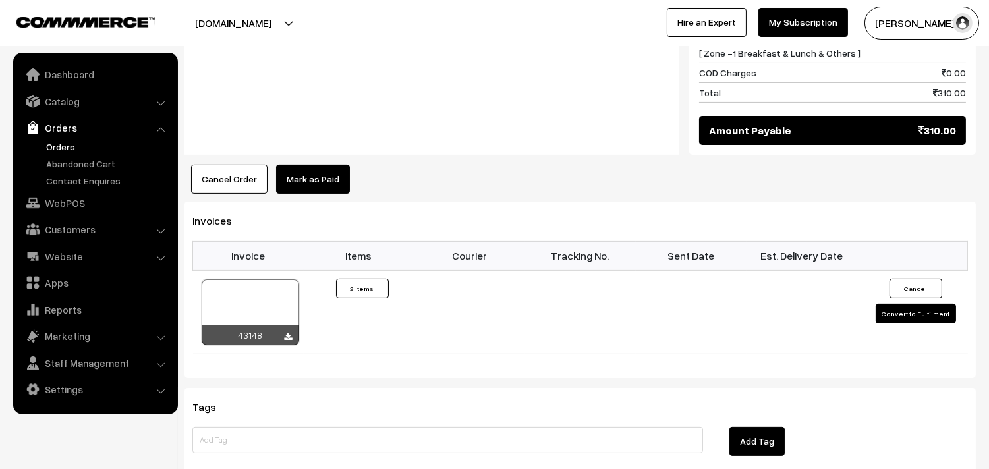
scroll to position [732, 0]
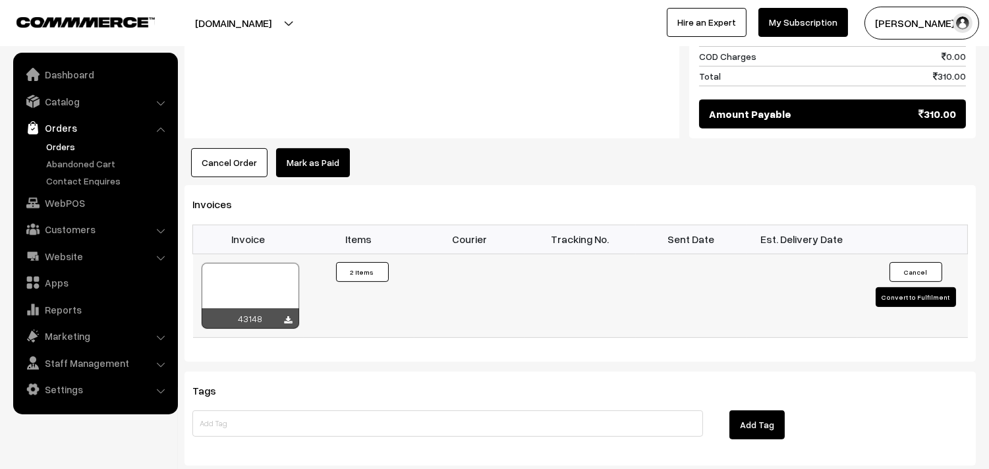
click at [291, 316] on icon at bounding box center [289, 320] width 8 height 9
click at [64, 143] on link "Orders" at bounding box center [108, 147] width 130 height 14
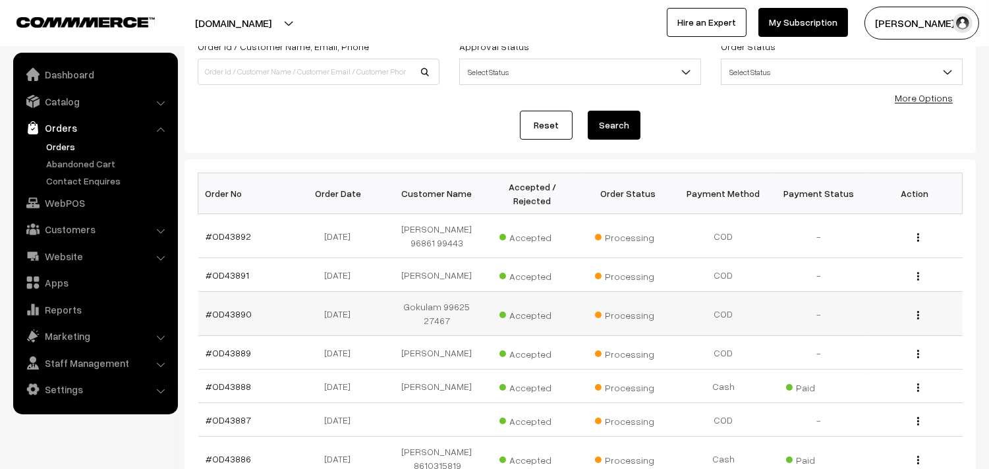
scroll to position [73, 0]
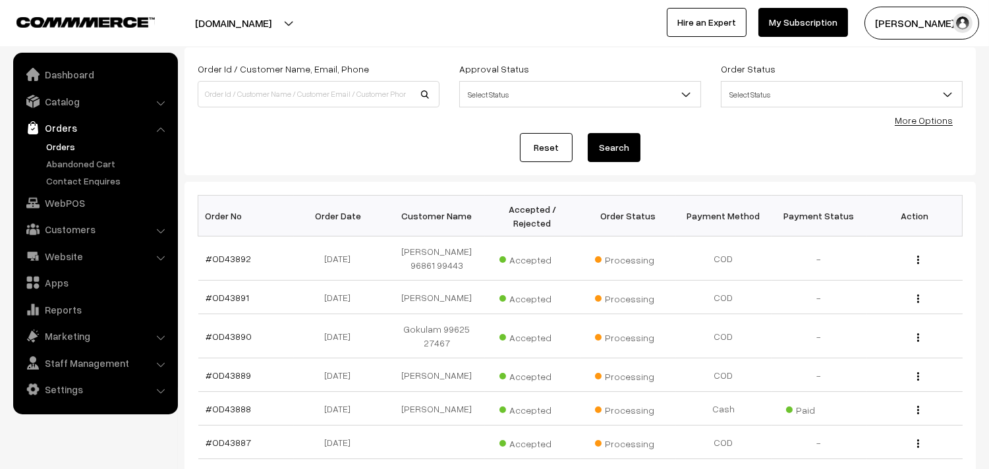
click at [55, 141] on link "Orders" at bounding box center [108, 147] width 130 height 14
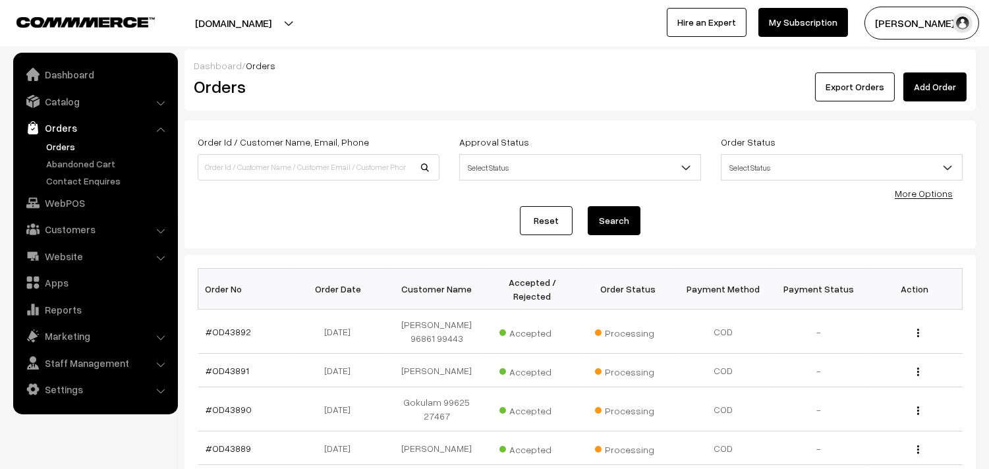
click at [71, 146] on link "Orders" at bounding box center [108, 147] width 130 height 14
click at [67, 141] on link "Orders" at bounding box center [108, 147] width 130 height 14
click at [61, 146] on link "Orders" at bounding box center [108, 147] width 130 height 14
